Goal: Find contact information: Find contact information

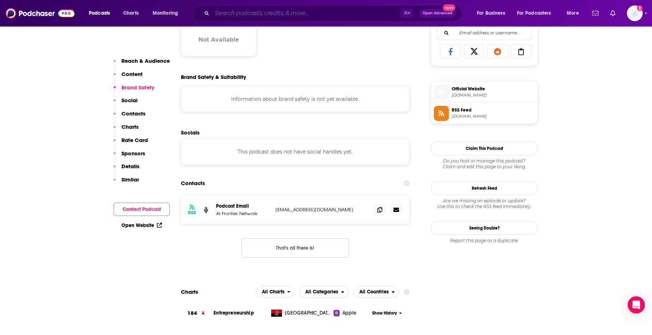
click at [279, 11] on input "Search podcasts, credits, & more..." at bounding box center [306, 13] width 188 height 11
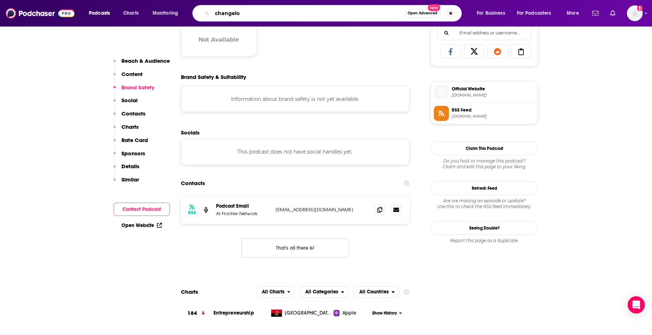
type input "changelog"
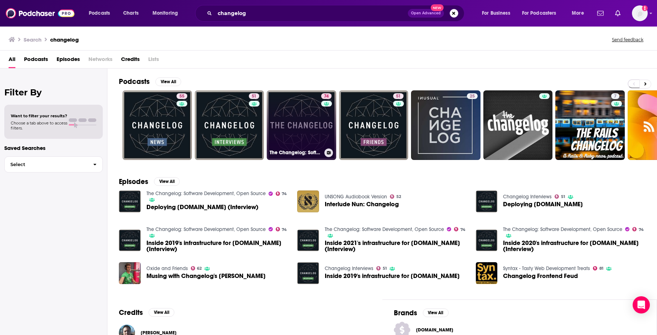
click at [311, 137] on link "74 The Changelog: Software Development, Open Source" at bounding box center [301, 124] width 69 height 69
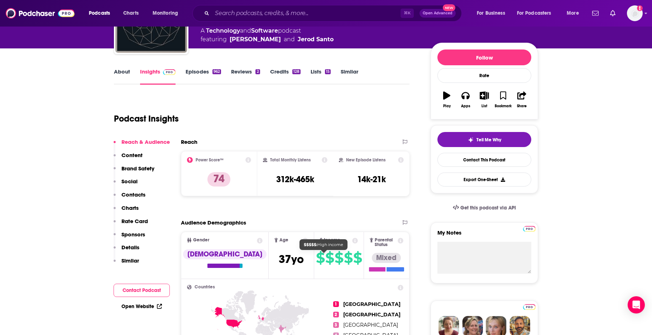
scroll to position [50, 0]
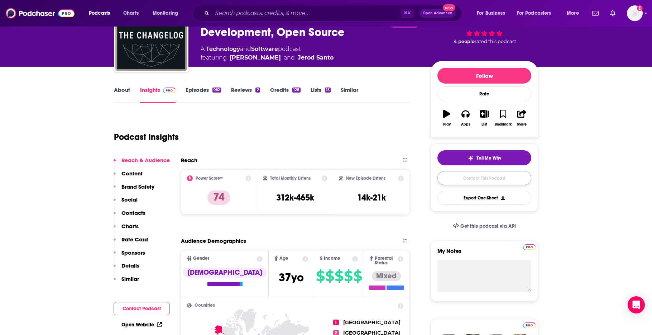
click at [481, 178] on link "Contact This Podcast" at bounding box center [484, 178] width 94 height 14
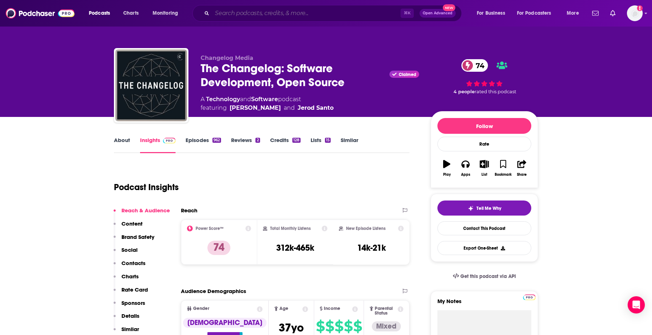
click at [260, 13] on input "Search podcasts, credits, & more..." at bounding box center [306, 13] width 188 height 11
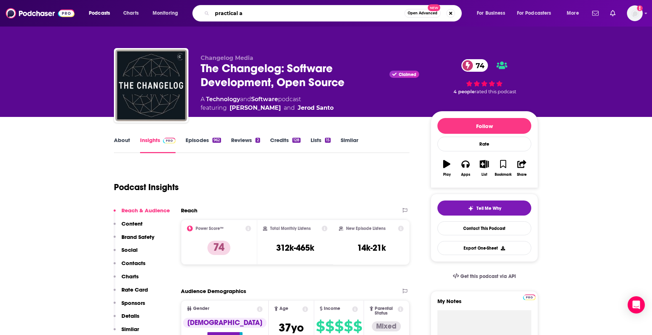
type input "practical ai"
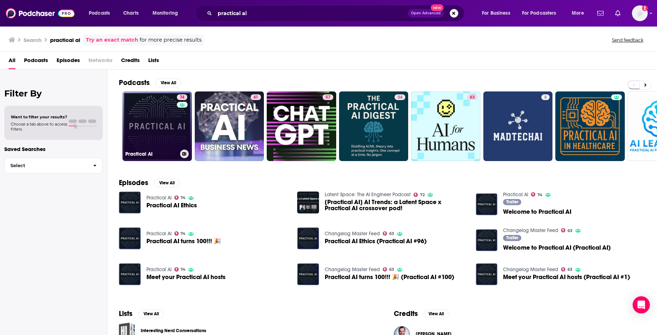
click at [161, 131] on link "74 Practical AI" at bounding box center [157, 125] width 69 height 69
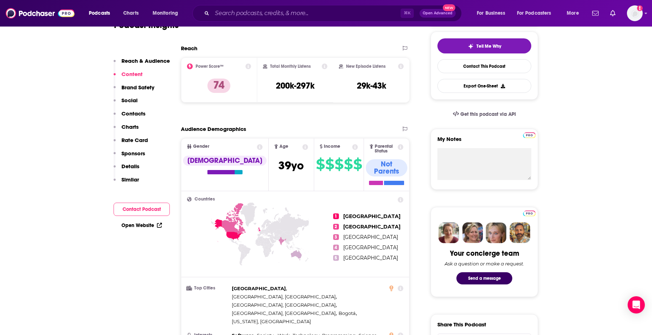
scroll to position [97, 0]
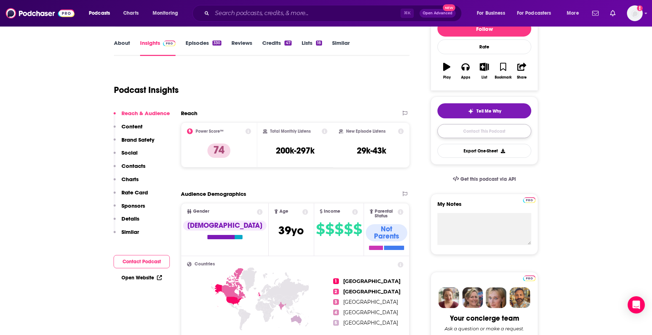
click at [504, 133] on link "Contact This Podcast" at bounding box center [484, 131] width 94 height 14
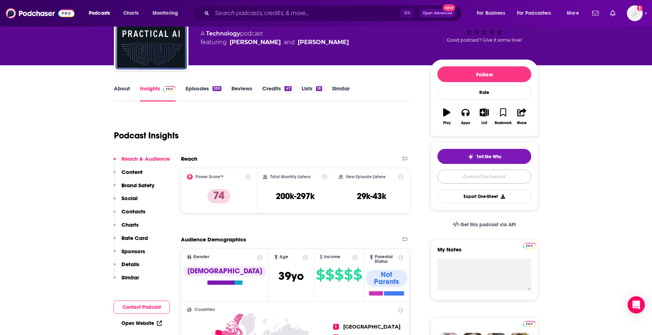
scroll to position [127, 0]
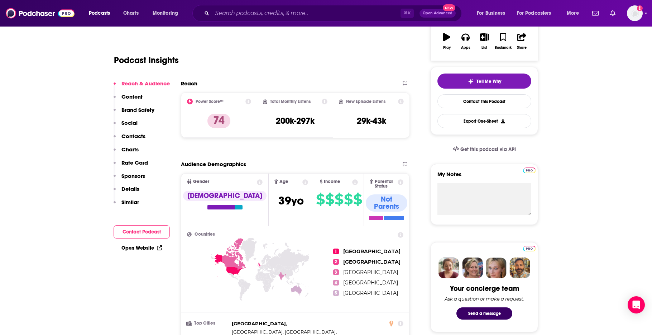
click at [139, 138] on p "Contacts" at bounding box center [133, 136] width 24 height 7
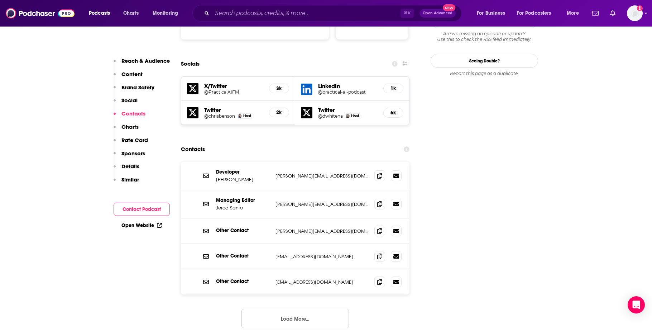
scroll to position [802, 0]
click at [309, 308] on button "Load More..." at bounding box center [294, 317] width 107 height 19
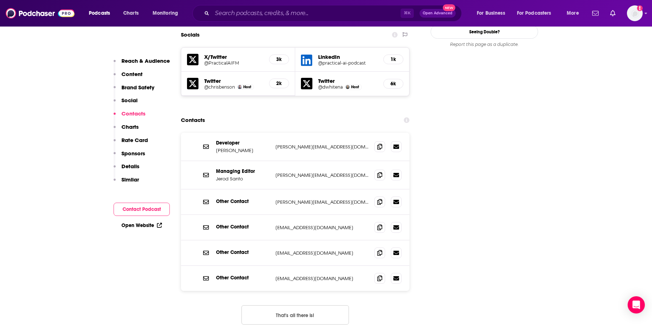
scroll to position [836, 0]
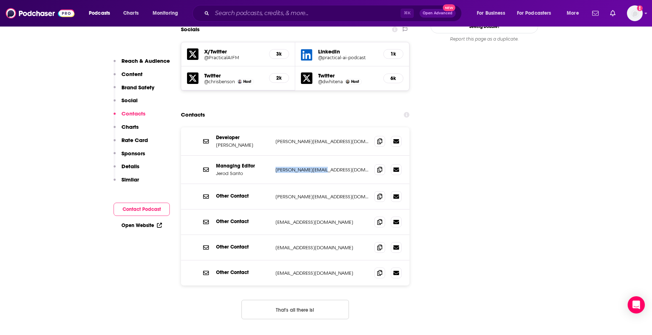
drag, startPoint x: 275, startPoint y: 127, endPoint x: 325, endPoint y: 128, distance: 50.5
click at [325, 155] on div "Managing Editor [PERSON_NAME] [PERSON_NAME][EMAIL_ADDRESS][DOMAIN_NAME] [PERSON…" at bounding box center [295, 169] width 229 height 28
copy p "[PERSON_NAME][EMAIL_ADDRESS][DOMAIN_NAME]"
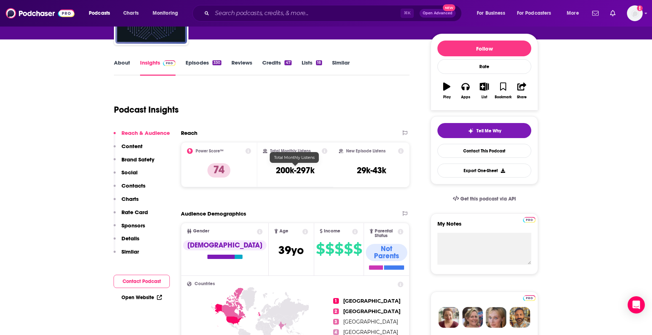
scroll to position [0, 0]
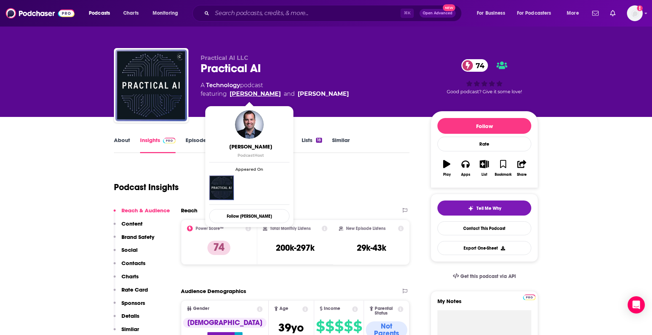
click at [252, 93] on link "[PERSON_NAME]" at bounding box center [255, 94] width 51 height 9
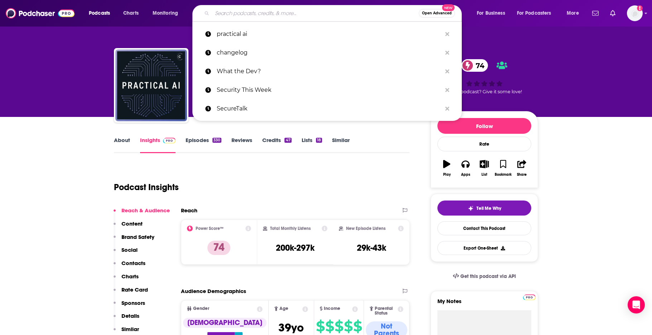
click at [275, 14] on input "Search podcasts, credits, & more..." at bounding box center [315, 13] width 207 height 11
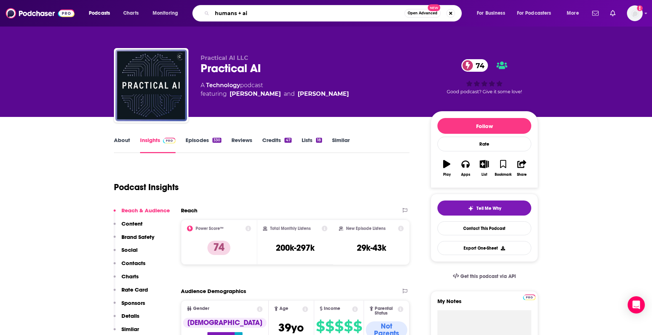
type input "humans + ai"
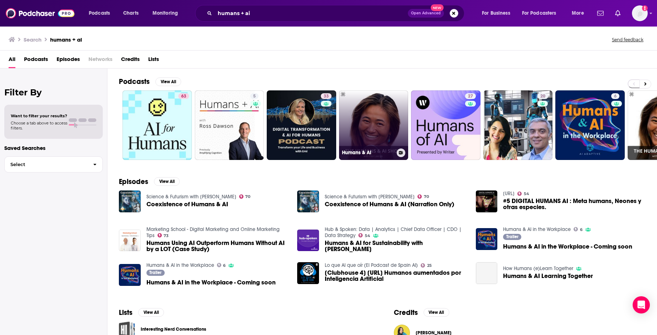
click at [369, 129] on link "Humans & AI" at bounding box center [373, 124] width 69 height 69
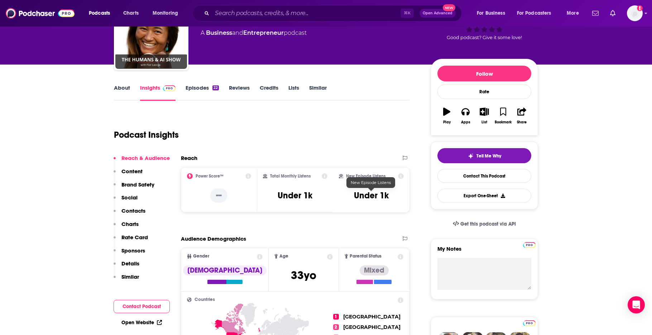
scroll to position [109, 0]
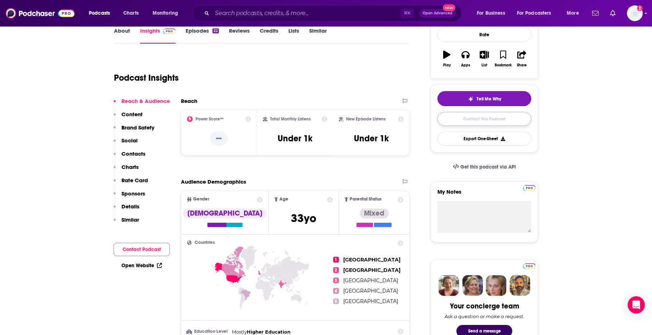
click at [492, 120] on link "Contact This Podcast" at bounding box center [484, 119] width 94 height 14
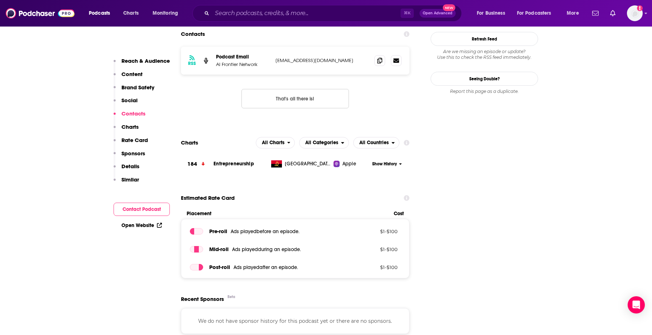
scroll to position [513, 0]
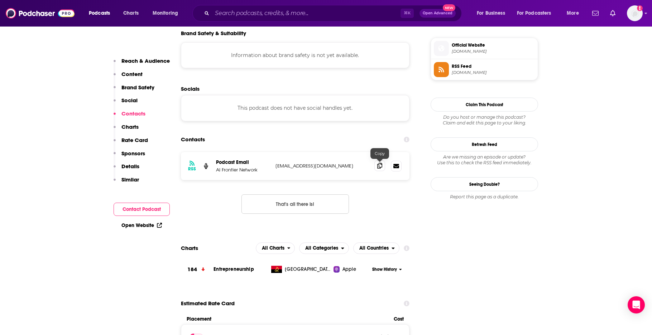
click at [377, 166] on icon at bounding box center [379, 166] width 5 height 6
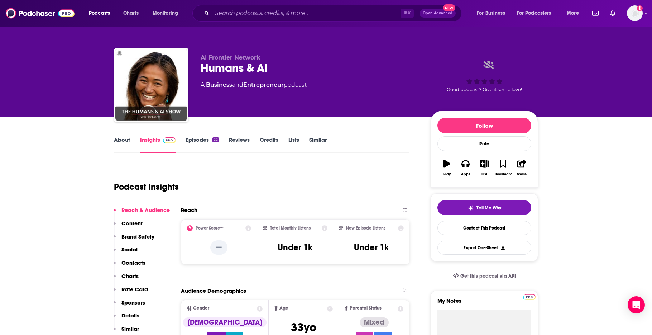
scroll to position [0, 0]
